Goal: Navigation & Orientation: Find specific page/section

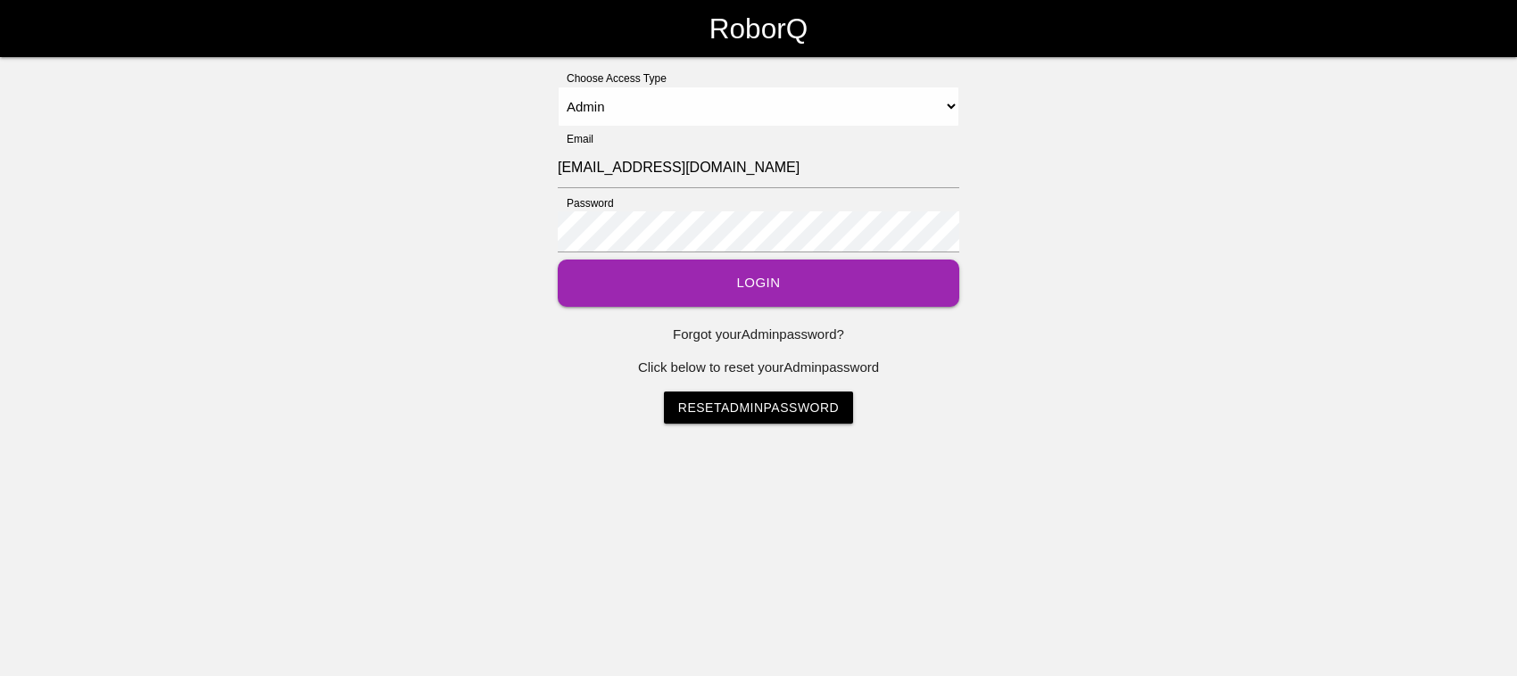
select select "Admin"
click at [758, 282] on button "Login" at bounding box center [758, 283] width 401 height 47
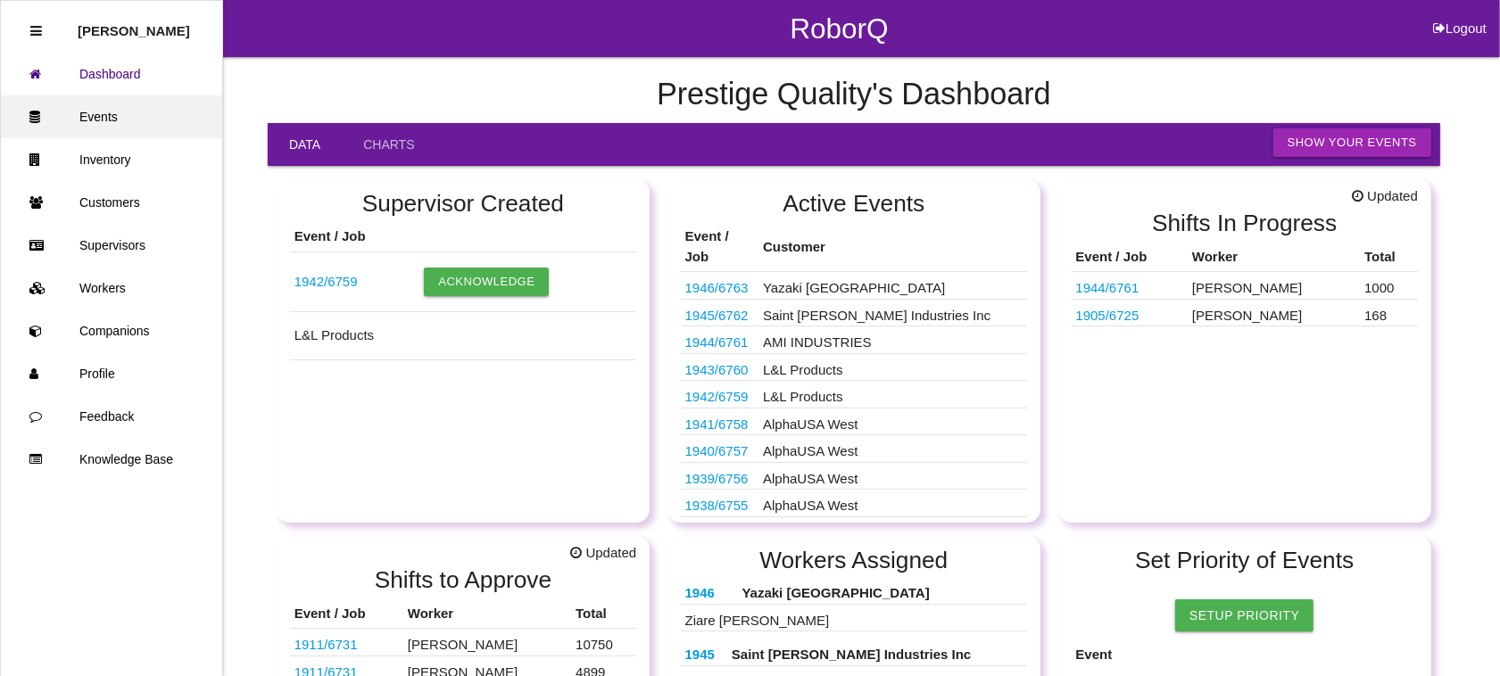
click at [145, 113] on link "Events" at bounding box center [111, 116] width 221 height 43
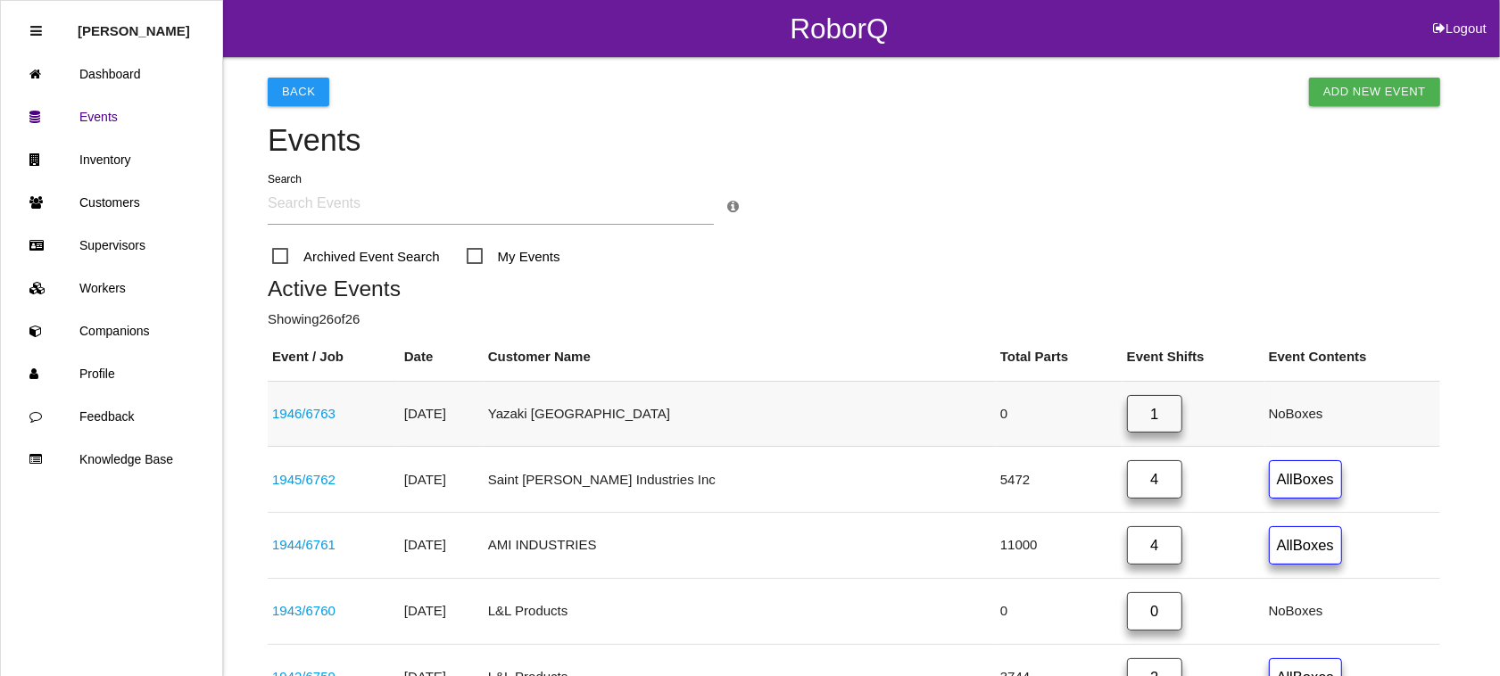
click at [1127, 410] on link "1" at bounding box center [1154, 414] width 55 height 38
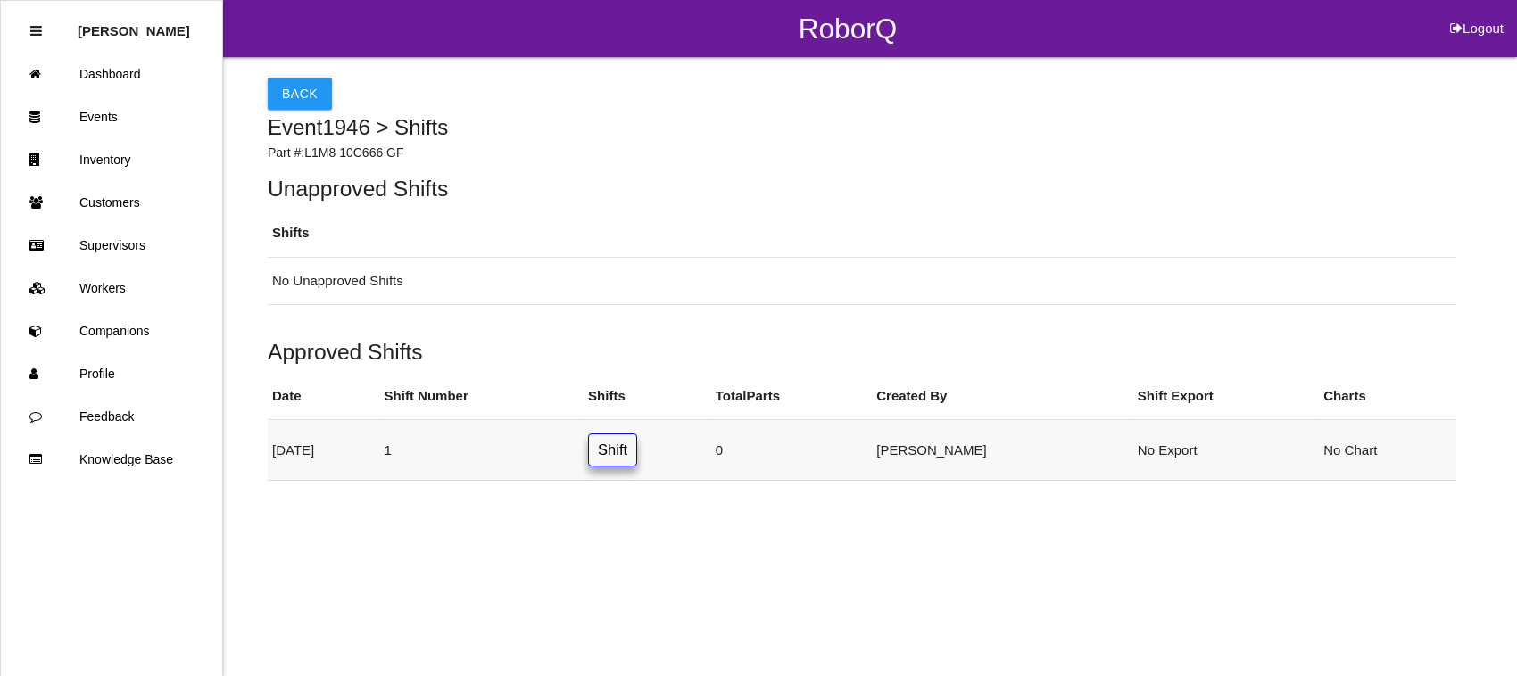
click at [637, 448] on link "Shift" at bounding box center [612, 450] width 49 height 33
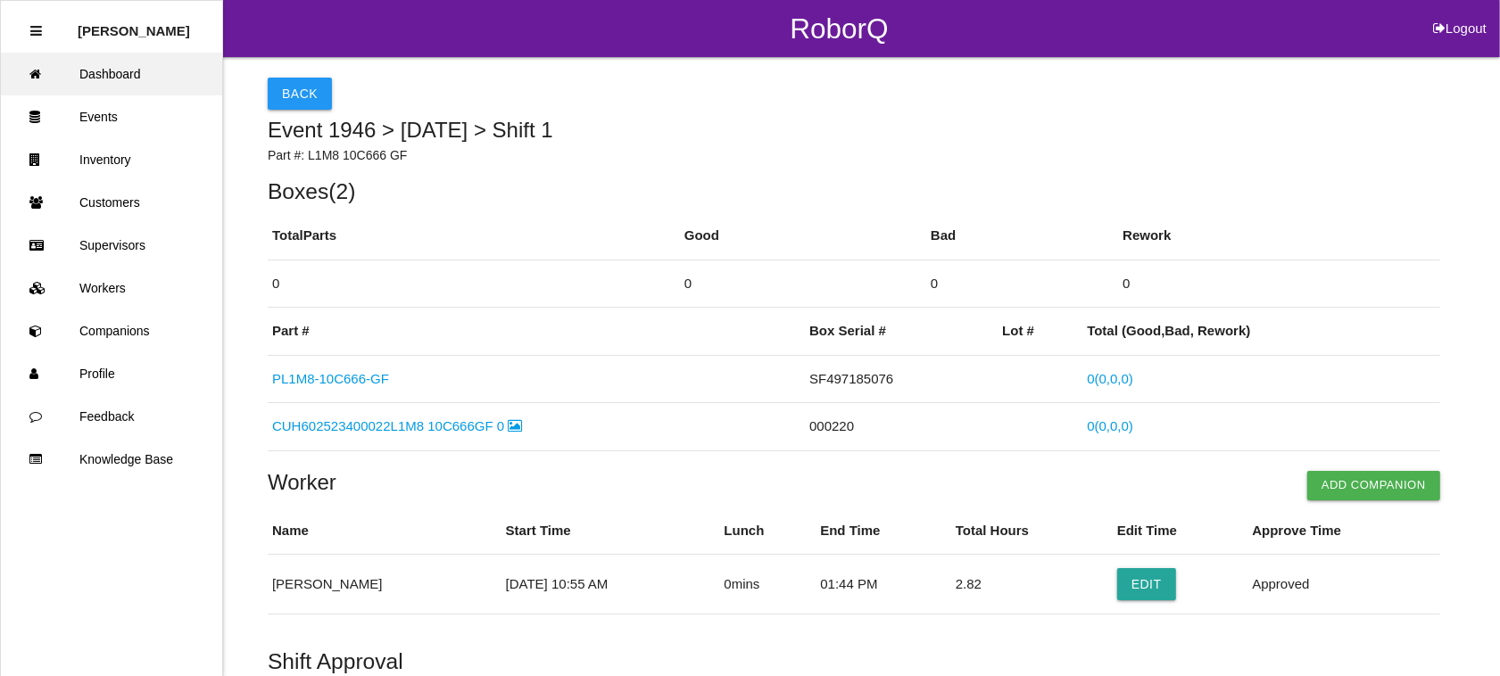
click at [105, 61] on link "Dashboard" at bounding box center [111, 74] width 221 height 43
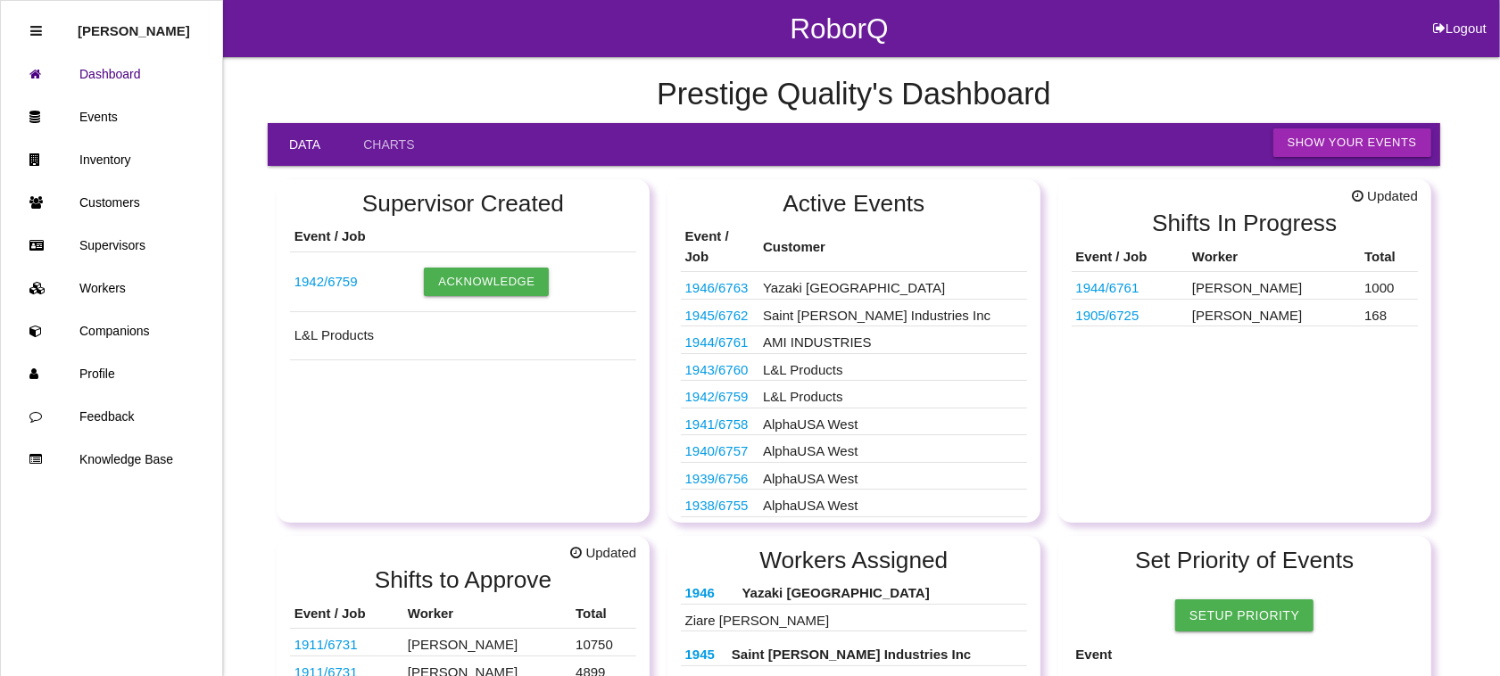
click at [1474, 13] on button "Logout" at bounding box center [1459, 6] width 80 height 13
select select "Admin"
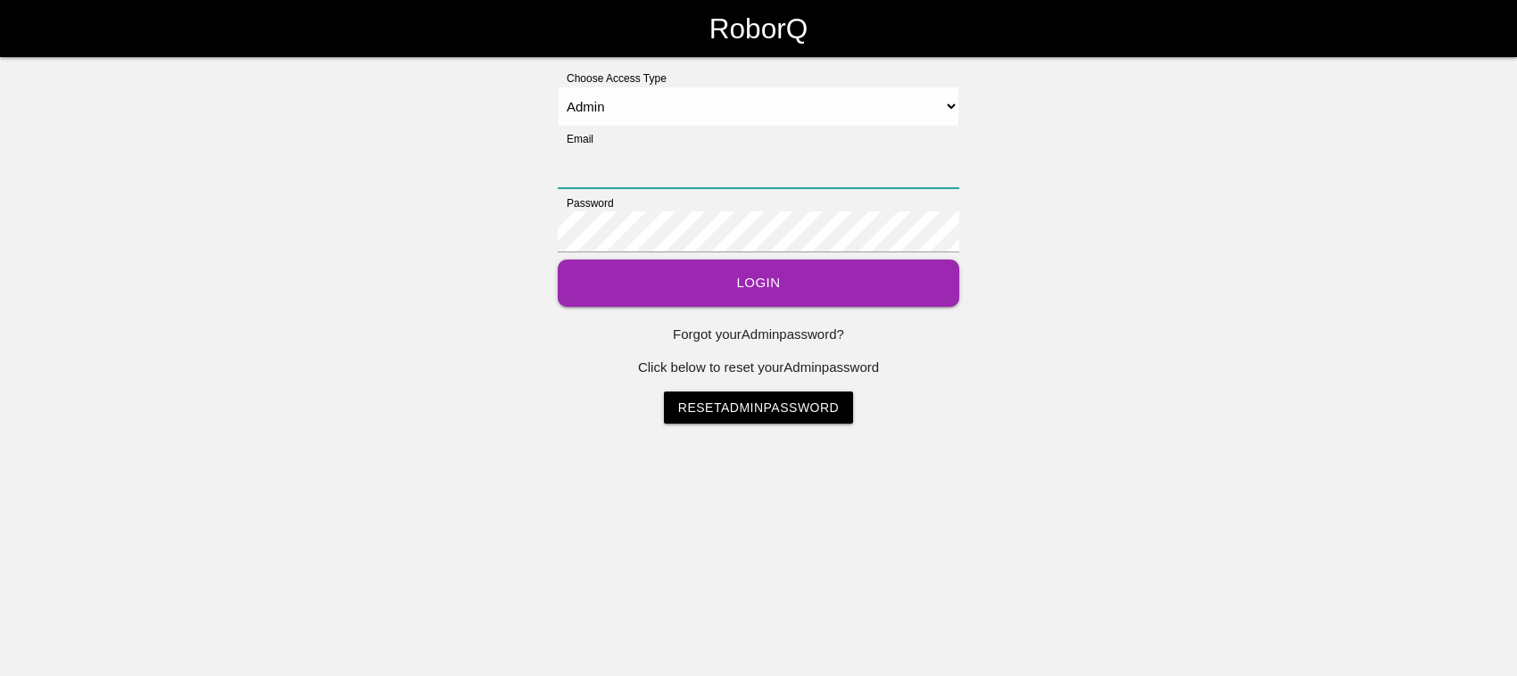
type input "[EMAIL_ADDRESS][DOMAIN_NAME]"
click at [840, 290] on button "Login" at bounding box center [758, 283] width 401 height 47
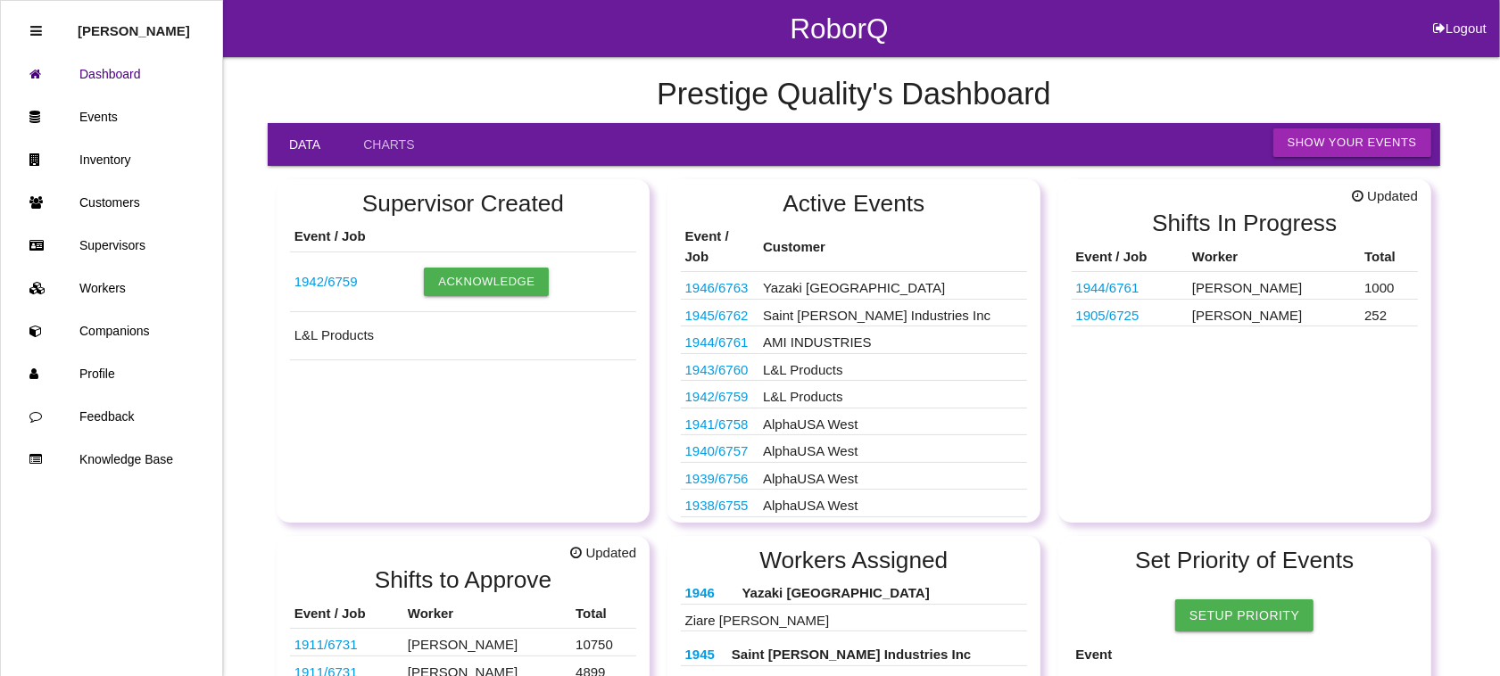
click at [1452, 13] on button "Logout" at bounding box center [1459, 6] width 80 height 13
select select "Admin"
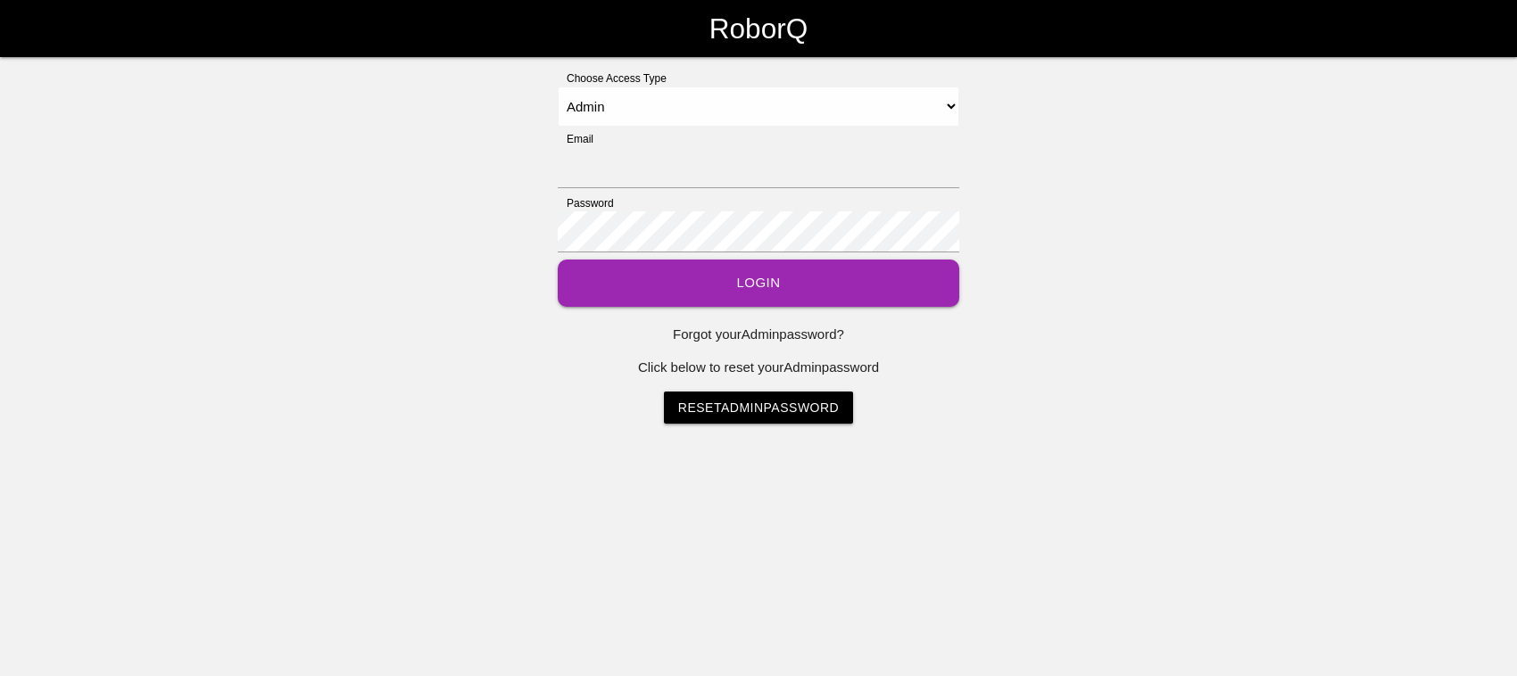
type input "[EMAIL_ADDRESS][DOMAIN_NAME]"
